Goal: Task Accomplishment & Management: Manage account settings

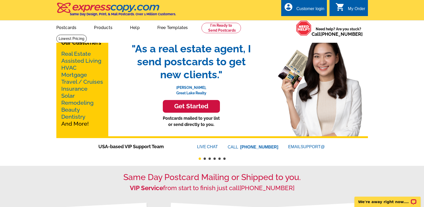
click at [297, 8] on div "Customer login" at bounding box center [310, 9] width 28 height 7
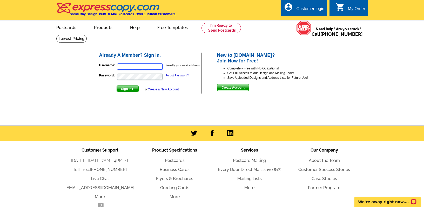
click at [143, 68] on input "Username:" at bounding box center [139, 67] width 45 height 6
type input "e"
type input "peggy@rewinterpark.com"
click at [132, 88] on span "Sign In" at bounding box center [128, 89] width 22 height 6
